Goal: Task Accomplishment & Management: Complete application form

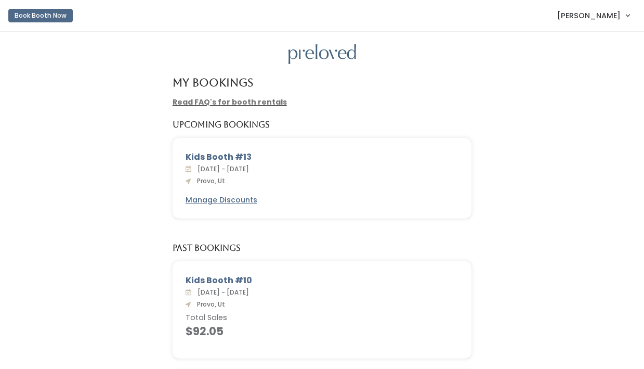
click at [600, 14] on span "[PERSON_NAME]" at bounding box center [589, 15] width 63 height 11
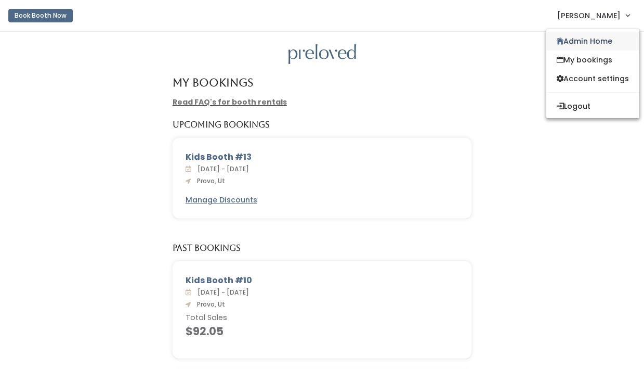
click at [589, 34] on link "Admin Home" at bounding box center [593, 41] width 93 height 19
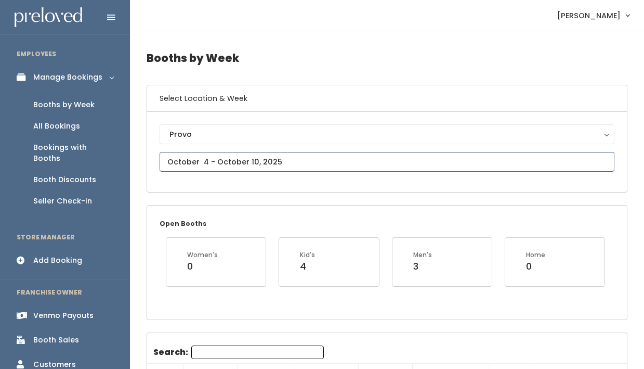
click at [229, 157] on input "text" at bounding box center [387, 162] width 455 height 20
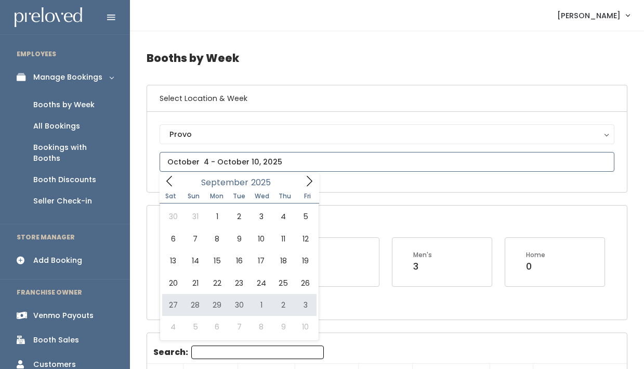
type input "September 27 to October 3"
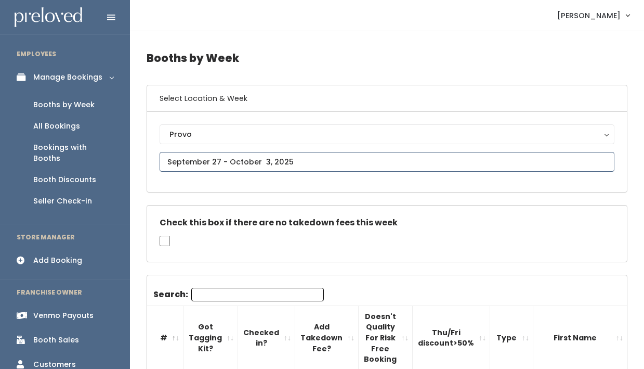
click at [226, 160] on input "text" at bounding box center [387, 162] width 455 height 20
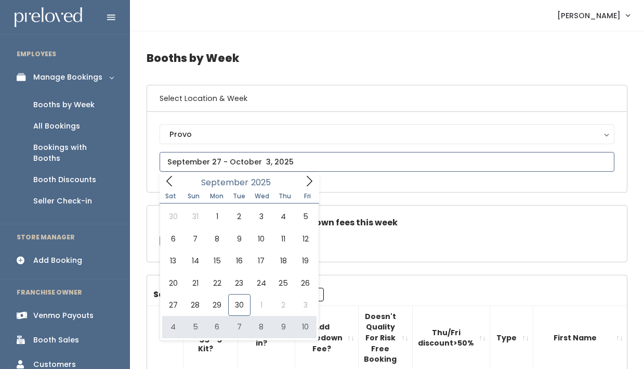
type input "October 4 to October 10"
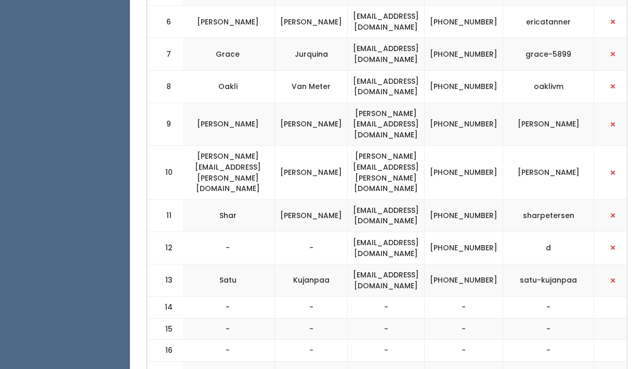
scroll to position [423, 0]
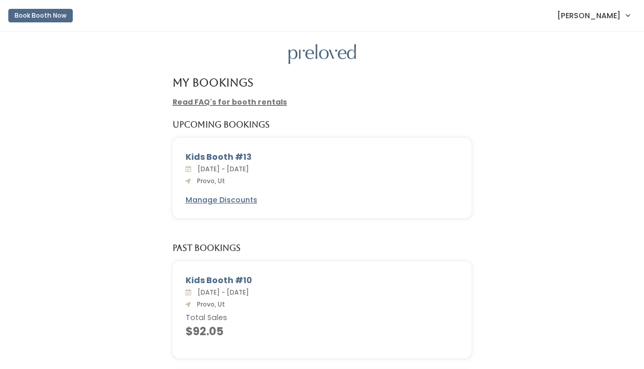
click at [617, 29] on nav "Book Booth Now Satu [GEOGRAPHIC_DATA] Admin Home My bookings Account settings L…" at bounding box center [322, 16] width 644 height 32
click at [589, 19] on span "[PERSON_NAME]" at bounding box center [589, 15] width 63 height 11
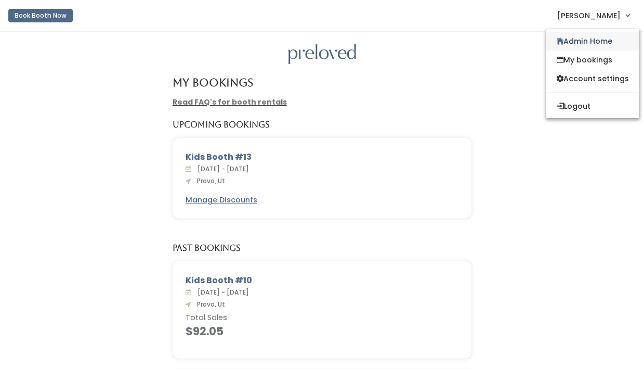
click at [588, 37] on link "Admin Home" at bounding box center [593, 41] width 93 height 19
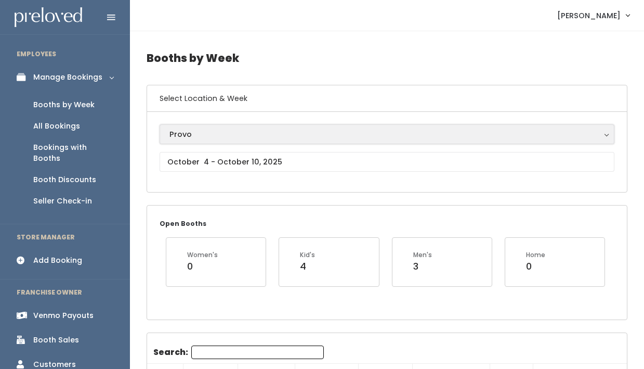
click at [228, 137] on div "Provo" at bounding box center [387, 133] width 435 height 11
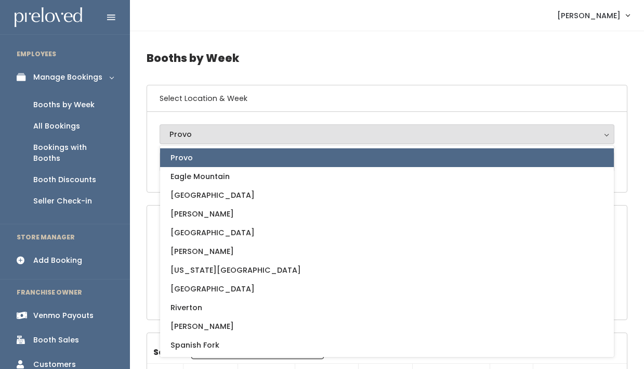
click at [228, 137] on div "Provo" at bounding box center [387, 133] width 435 height 11
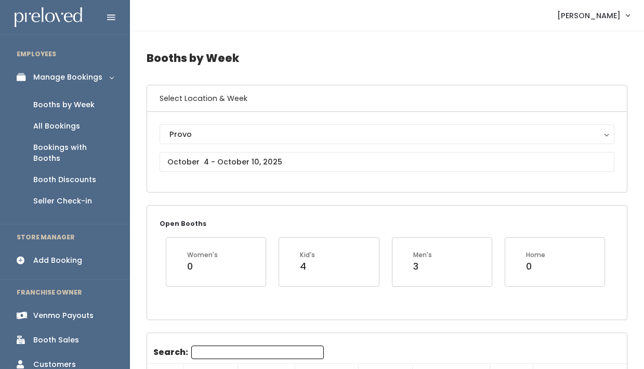
click at [63, 255] on div "Add Booking" at bounding box center [57, 260] width 49 height 11
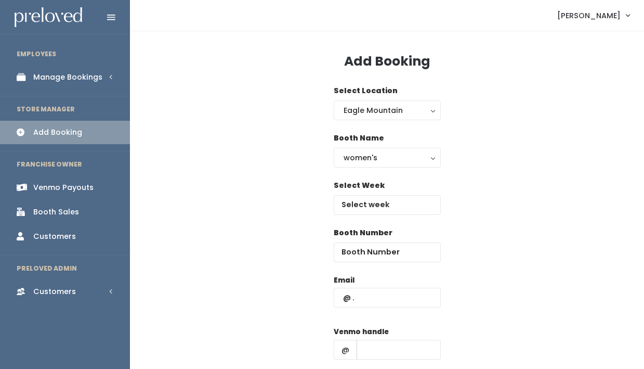
click at [372, 120] on div "Select Location [GEOGRAPHIC_DATA] [GEOGRAPHIC_DATA] [GEOGRAPHIC_DATA] [GEOGRAPH…" at bounding box center [387, 108] width 107 height 47
click at [369, 114] on div "Eagle Mountain" at bounding box center [387, 110] width 87 height 11
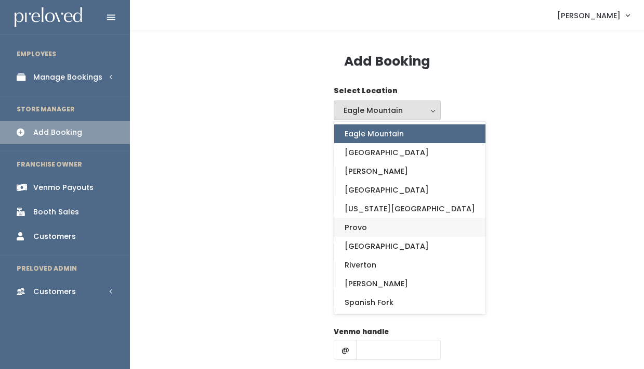
click at [372, 228] on link "Provo" at bounding box center [409, 227] width 151 height 19
select select "1"
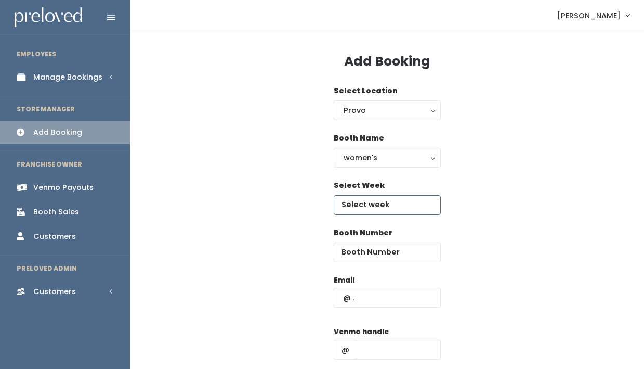
click at [374, 204] on input "text" at bounding box center [387, 205] width 107 height 20
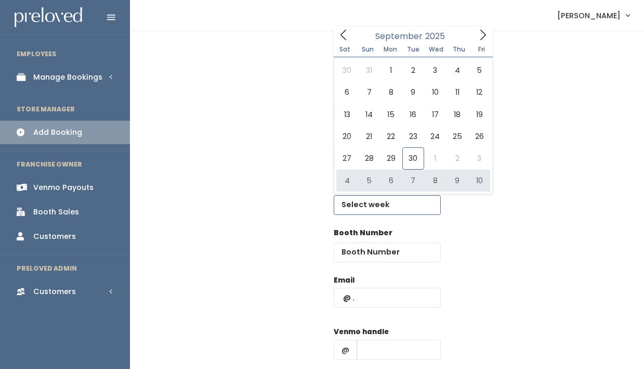
type input "[DATE] to [DATE]"
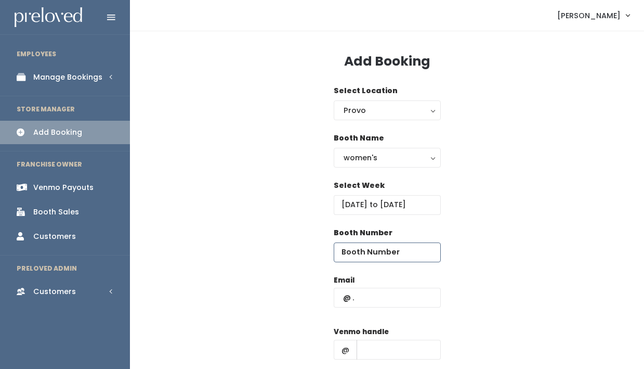
click at [376, 248] on input "number" at bounding box center [387, 252] width 107 height 20
type input "17"
click at [369, 302] on input "ch" at bounding box center [387, 298] width 107 height 20
type input "[EMAIL_ADDRESS][DOMAIN_NAME]"
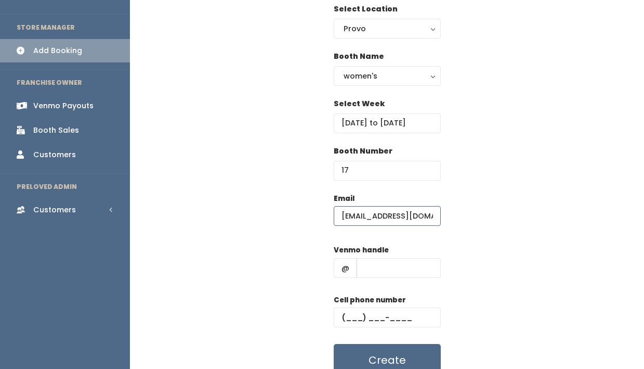
scroll to position [82, 0]
click at [377, 269] on input "text" at bounding box center [399, 267] width 84 height 20
type input "satu-kujanpaa"
click at [357, 316] on input "text" at bounding box center [387, 317] width 107 height 20
type input "[PHONE_NUMBER]"
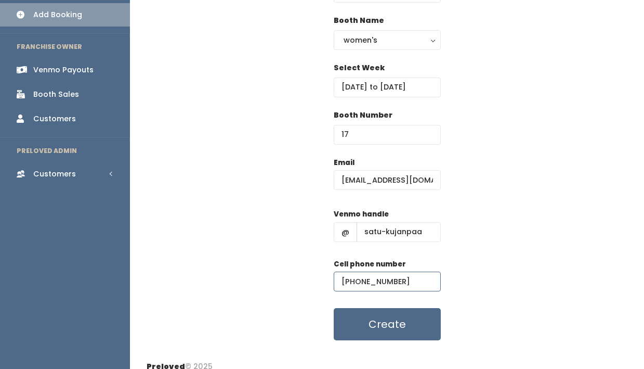
scroll to position [119, 0]
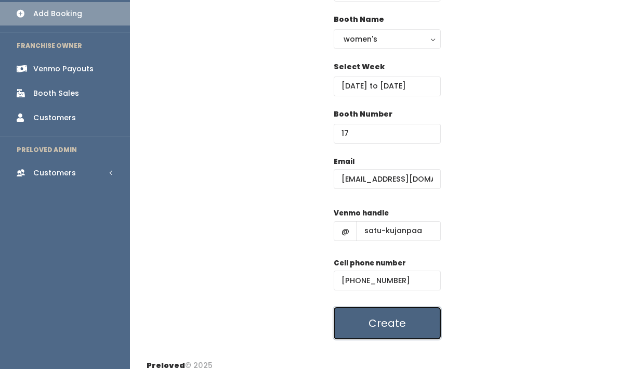
click at [395, 332] on button "Create" at bounding box center [387, 323] width 107 height 32
